Goal: Find specific page/section: Find specific page/section

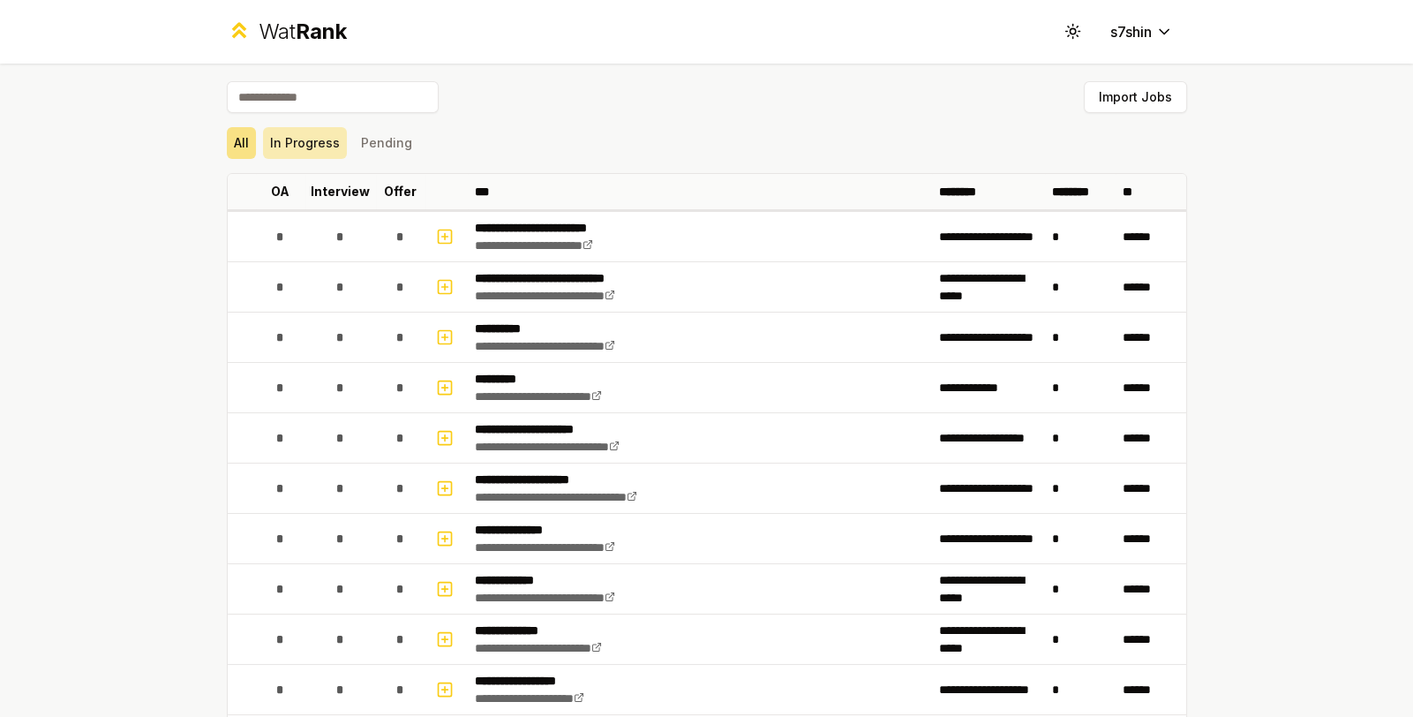
click at [290, 144] on button "In Progress" at bounding box center [305, 143] width 84 height 32
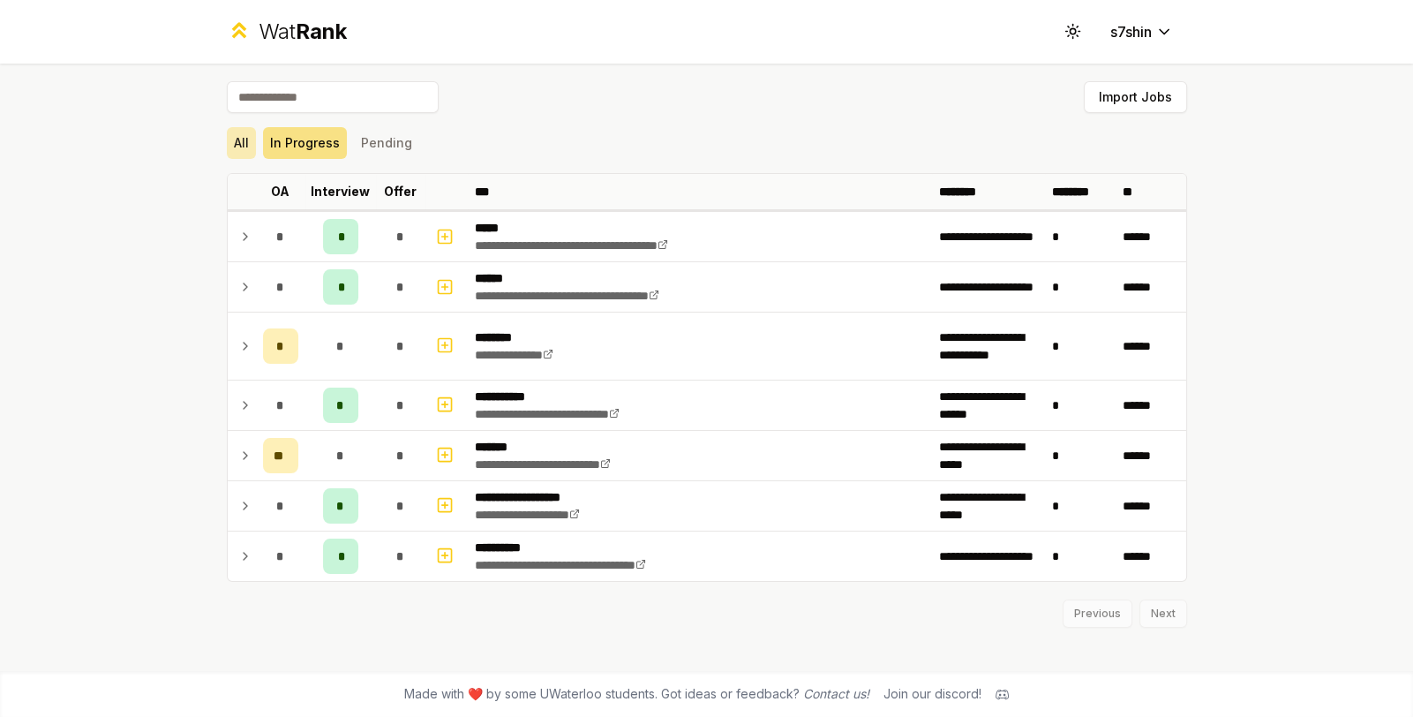
click at [237, 144] on button "All" at bounding box center [241, 143] width 29 height 32
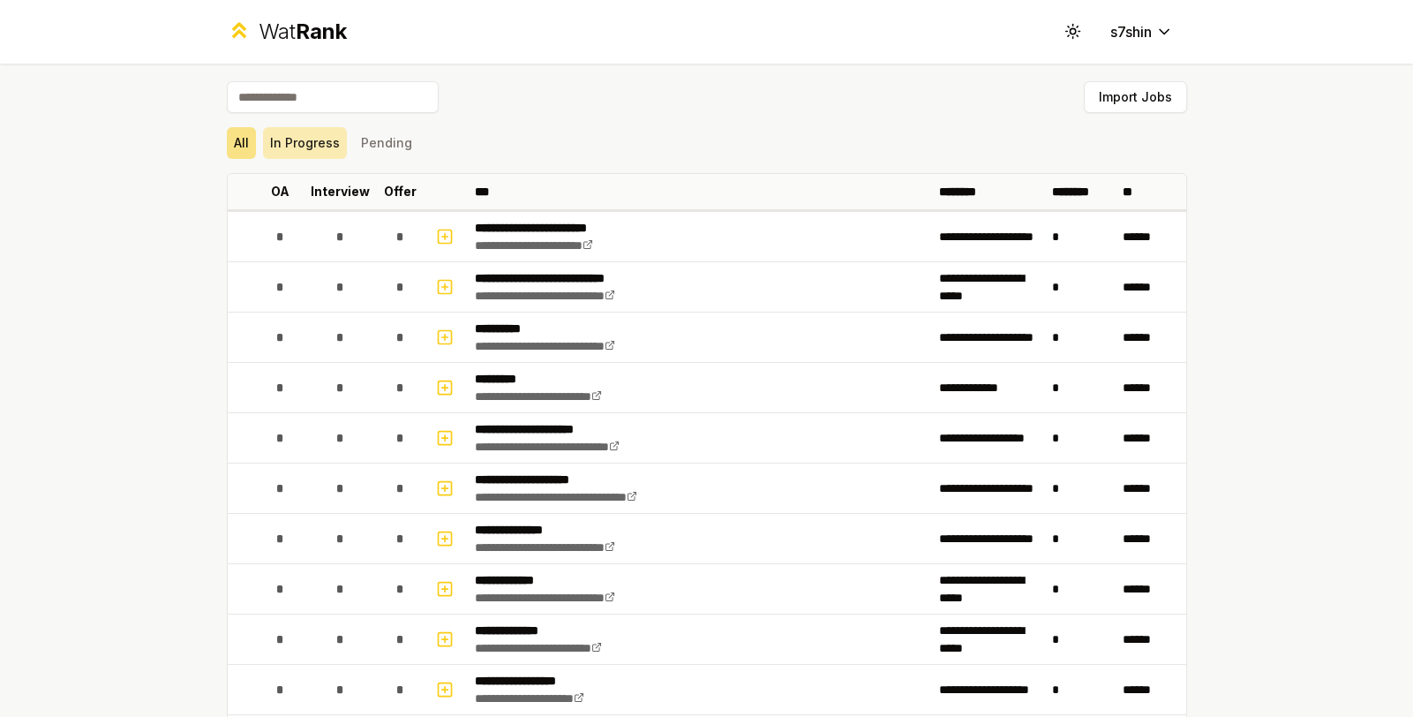
click at [290, 147] on button "In Progress" at bounding box center [305, 143] width 84 height 32
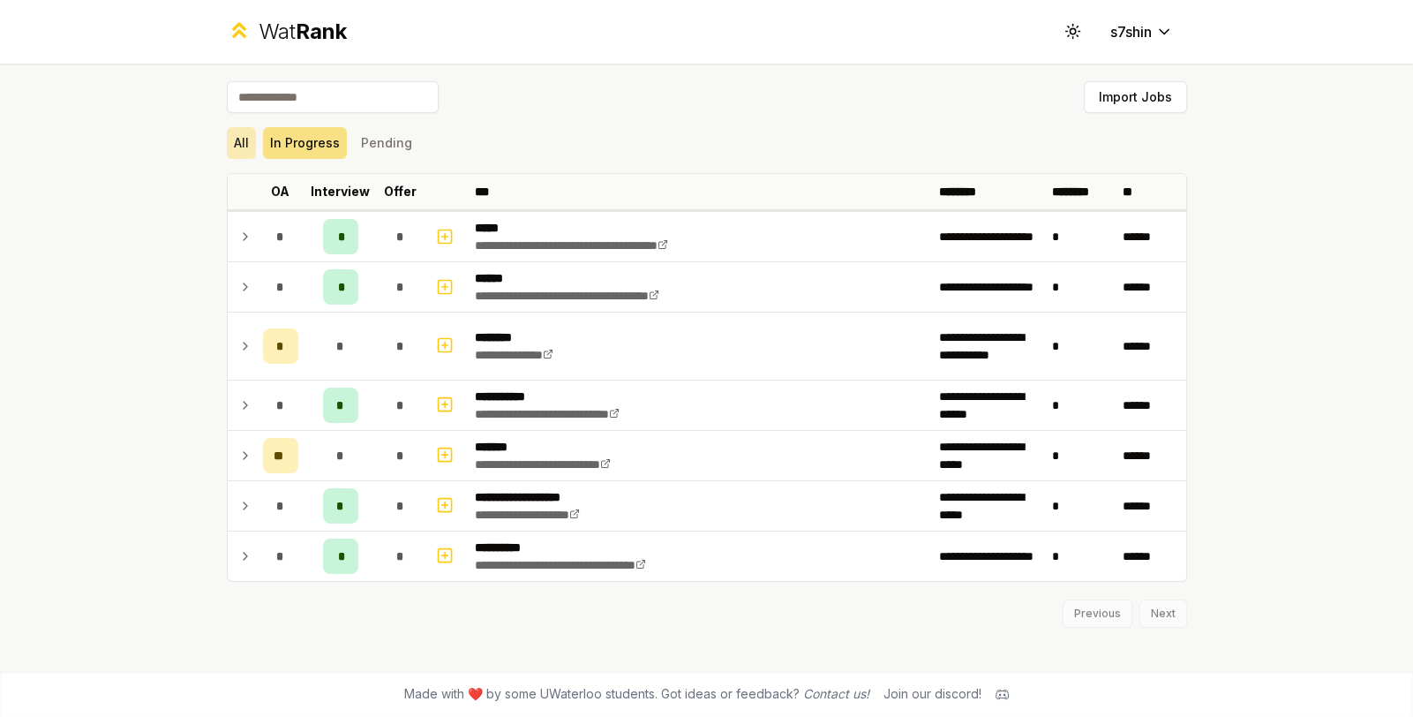
click at [248, 139] on button "All" at bounding box center [241, 143] width 29 height 32
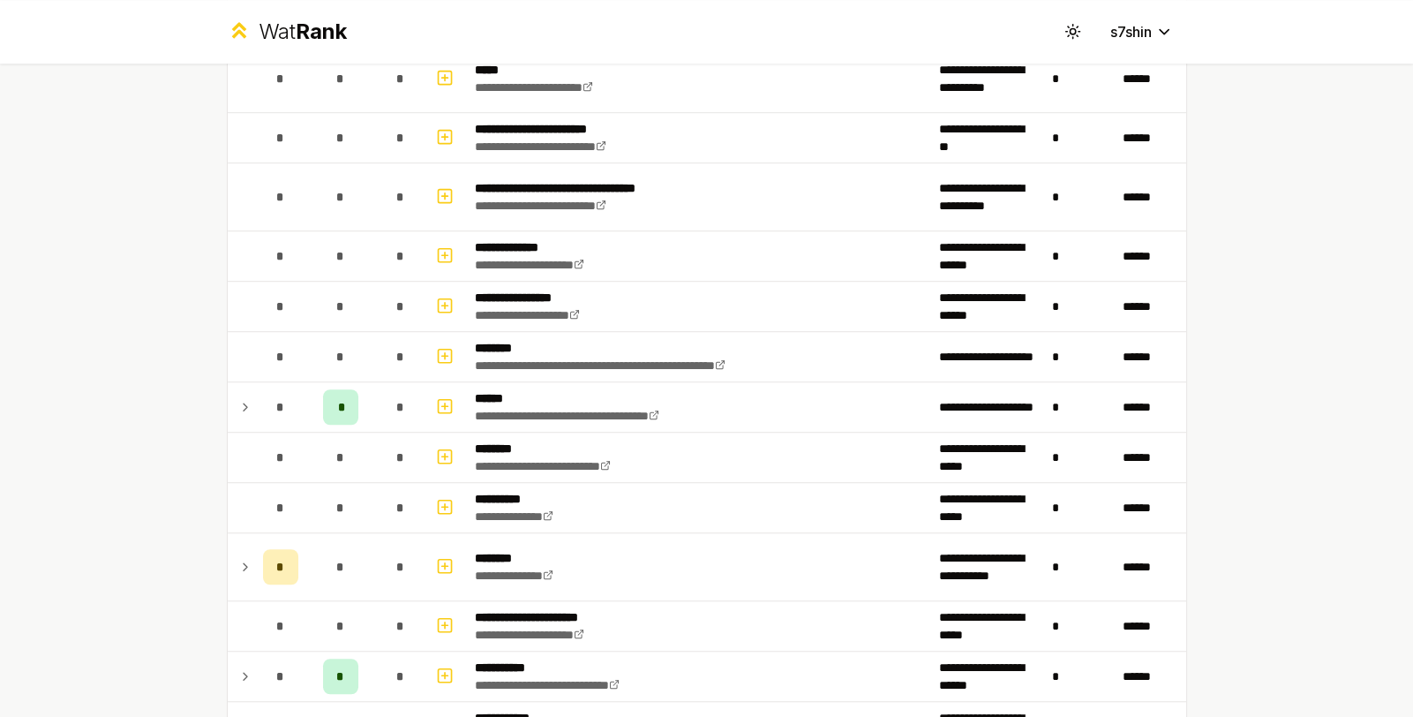
scroll to position [1588, 0]
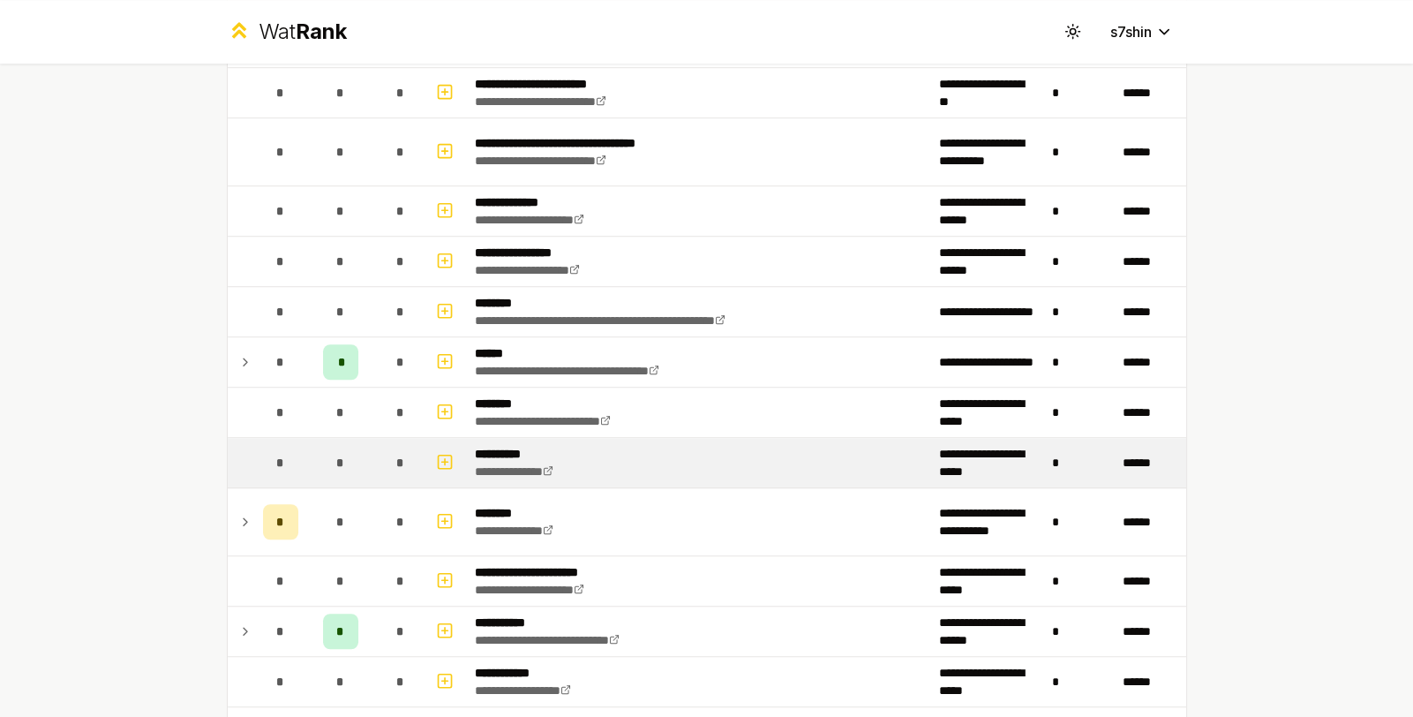
click at [564, 457] on td "**********" at bounding box center [700, 462] width 464 height 49
click at [553, 466] on icon at bounding box center [548, 470] width 11 height 11
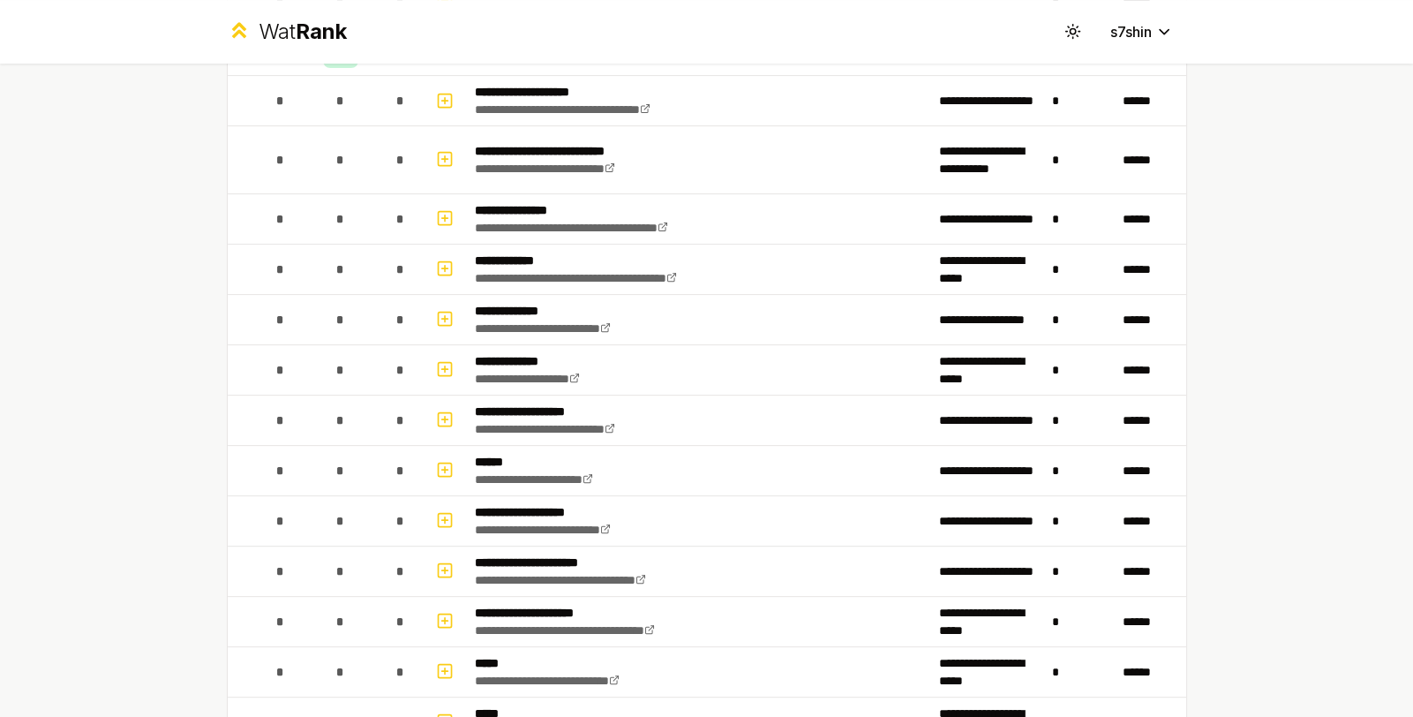
scroll to position [0, 0]
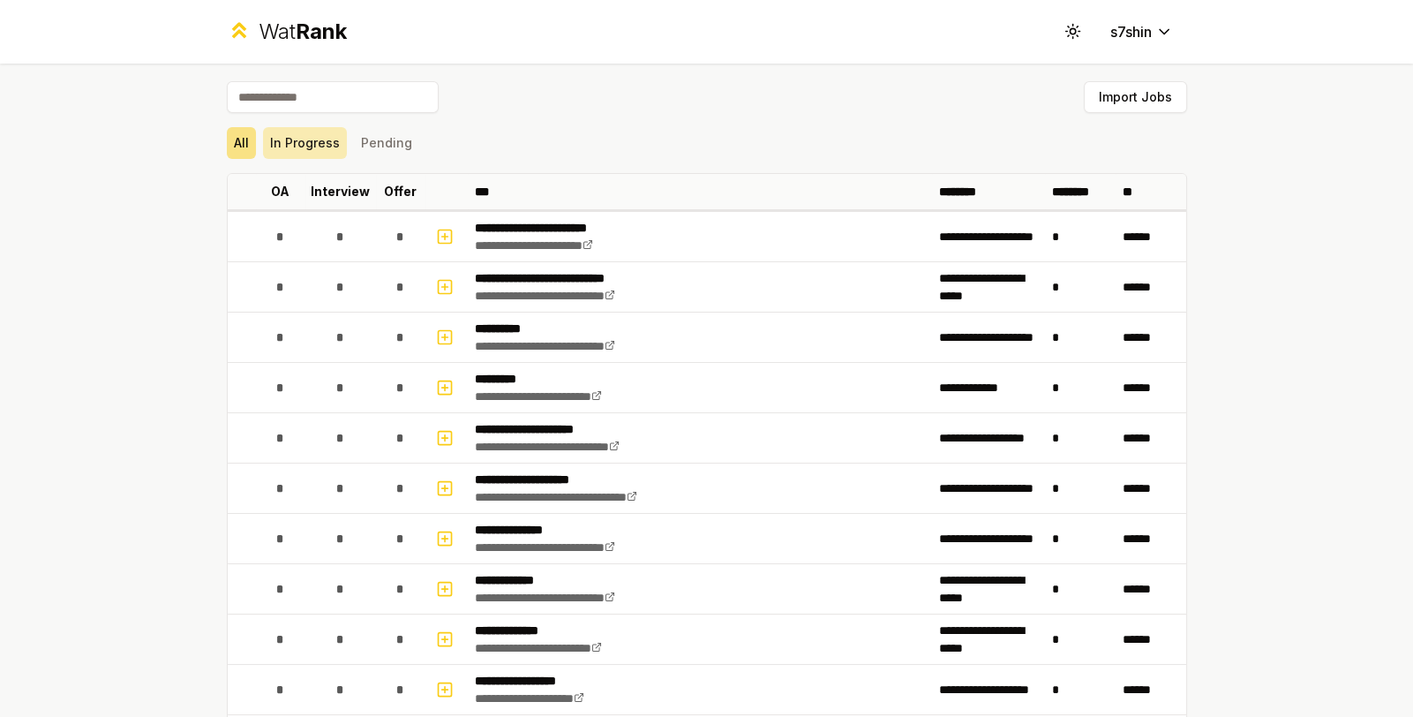
click at [287, 148] on button "In Progress" at bounding box center [305, 143] width 84 height 32
click at [298, 148] on button "In Progress" at bounding box center [305, 143] width 84 height 32
